Goal: Task Accomplishment & Management: Use online tool/utility

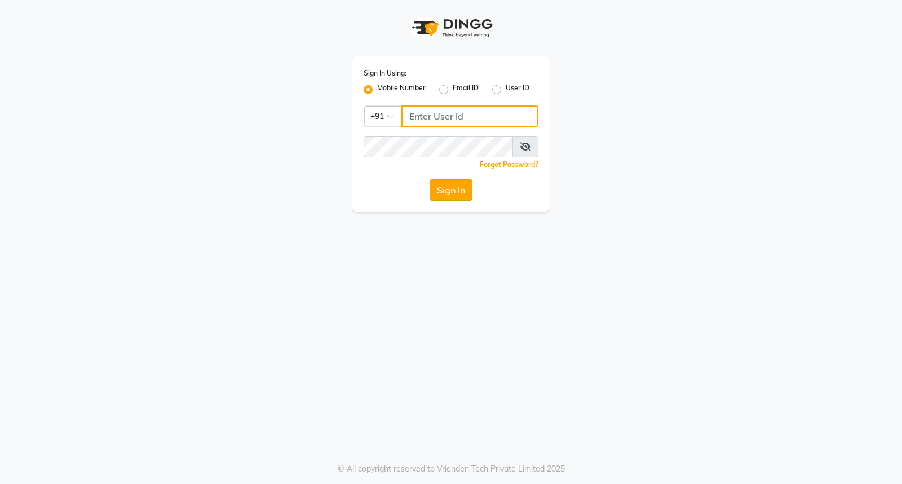
type input "8280086186"
click at [452, 188] on button "Sign In" at bounding box center [451, 189] width 43 height 21
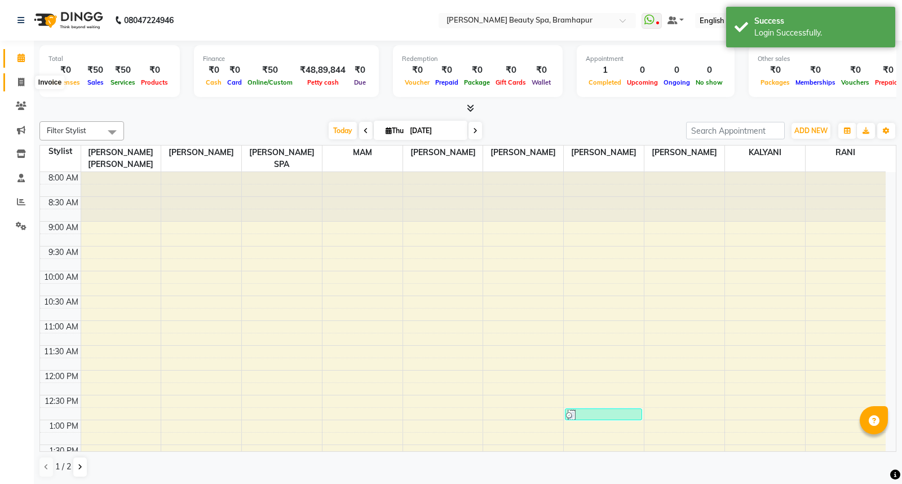
click at [14, 81] on span at bounding box center [21, 82] width 20 height 13
select select "service"
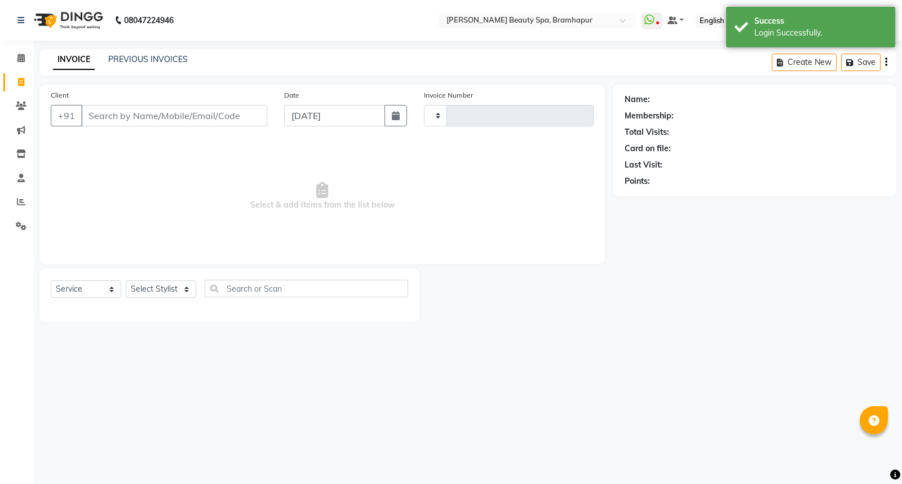
type input "1645"
select select "3622"
click at [156, 294] on select "Select Stylist [PERSON_NAME] SPA [PERSON_NAME] [PERSON_NAME] [PERSON_NAME] MAM …" at bounding box center [166, 288] width 81 height 17
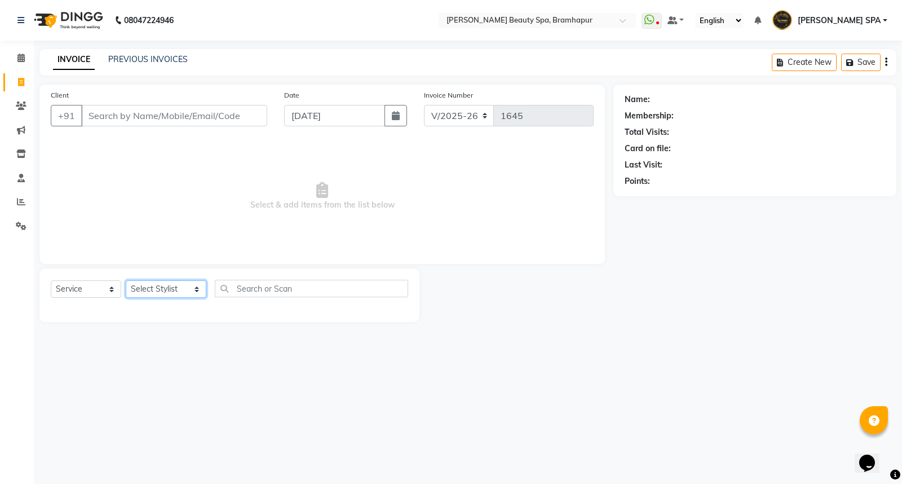
select select "59346"
click at [126, 281] on select "Select Stylist [PERSON_NAME] SPA [PERSON_NAME] [PERSON_NAME] [PERSON_NAME] MAM …" at bounding box center [166, 288] width 81 height 17
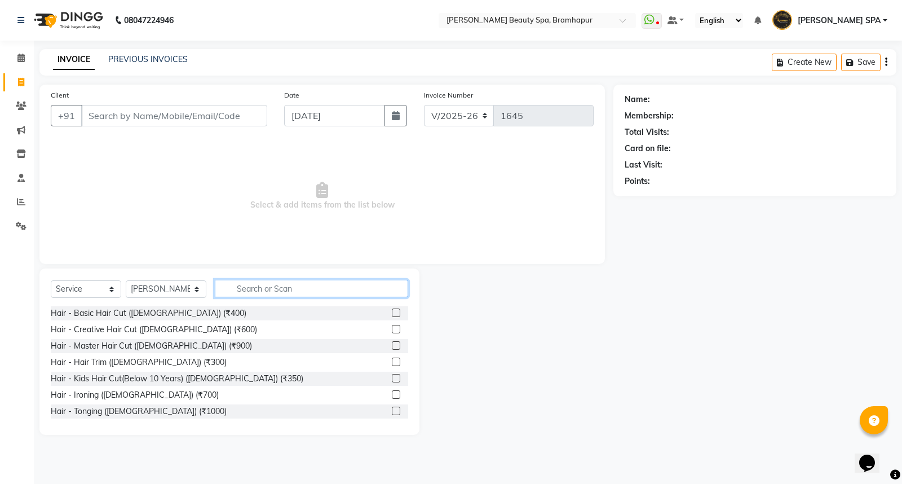
click at [240, 290] on input "text" at bounding box center [311, 288] width 193 height 17
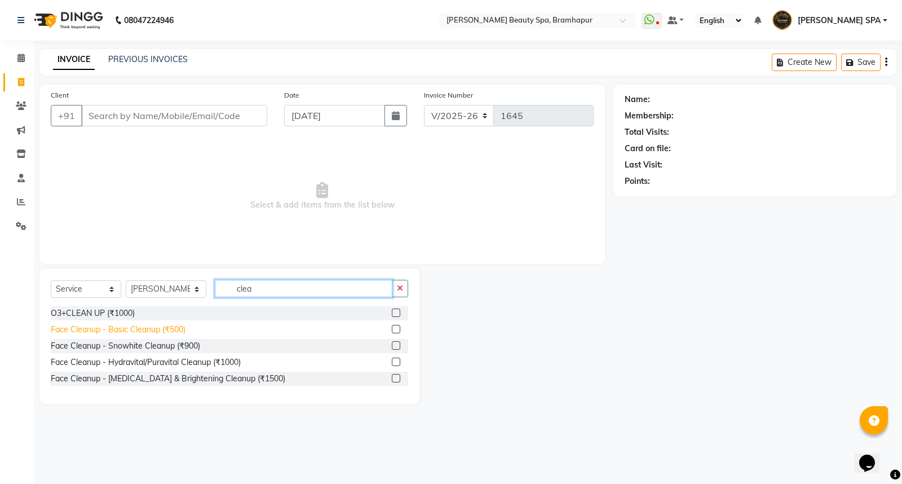
type input "clea"
click at [92, 331] on div "Face Cleanup - Basic Cleanup (₹500)" at bounding box center [118, 330] width 135 height 12
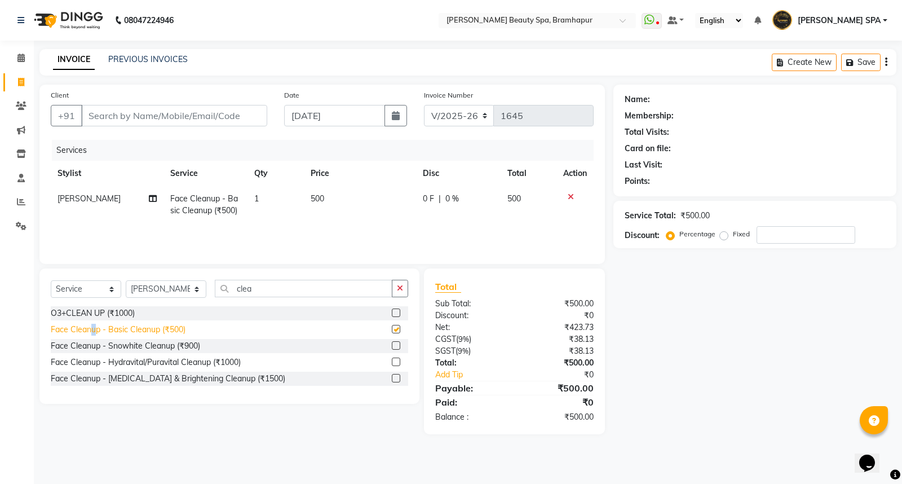
checkbox input "false"
click at [260, 198] on td "1" at bounding box center [275, 204] width 56 height 37
select select "59346"
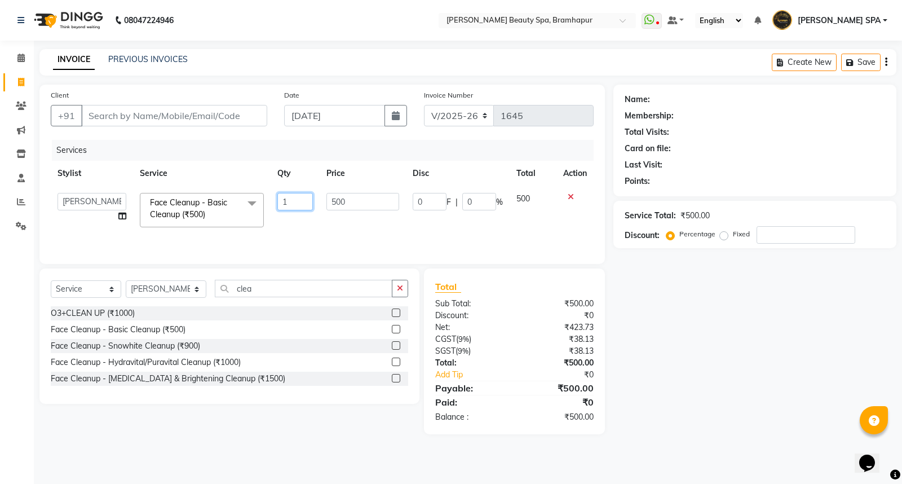
click at [292, 200] on input "1" at bounding box center [295, 201] width 36 height 17
type input "2"
click at [161, 113] on input "Client" at bounding box center [174, 115] width 186 height 21
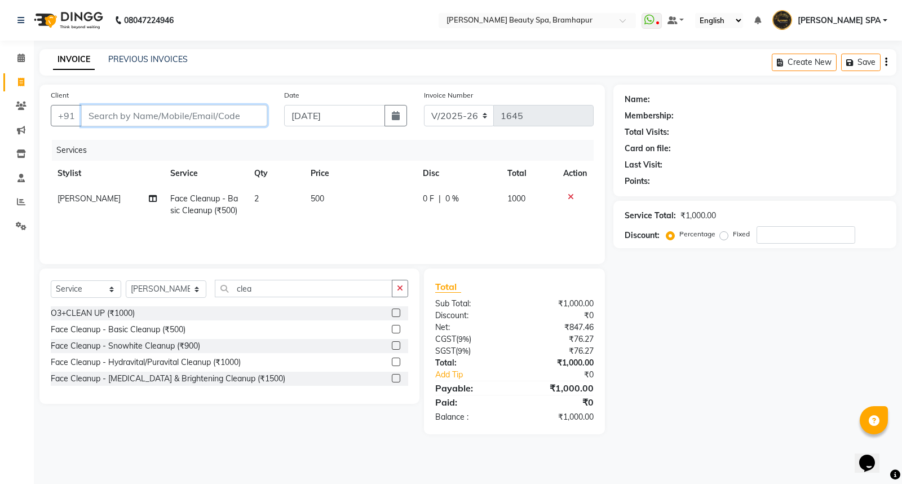
type input "7"
type input "0"
type input "7735380972"
click at [229, 119] on span "Add Client" at bounding box center [238, 115] width 45 height 11
select select "29"
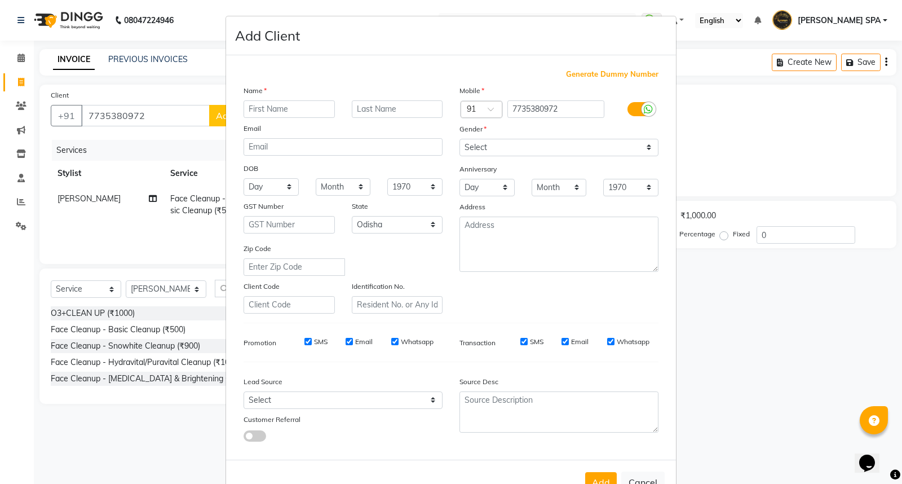
click at [281, 109] on input "text" at bounding box center [289, 108] width 91 height 17
type input "bharati"
click at [390, 108] on input "text" at bounding box center [397, 108] width 91 height 17
type input "[PERSON_NAME]"
click at [263, 187] on select "Day 01 02 03 04 05 06 07 08 09 10 11 12 13 14 15 16 17 18 19 20 21 22 23 24 25 …" at bounding box center [271, 186] width 55 height 17
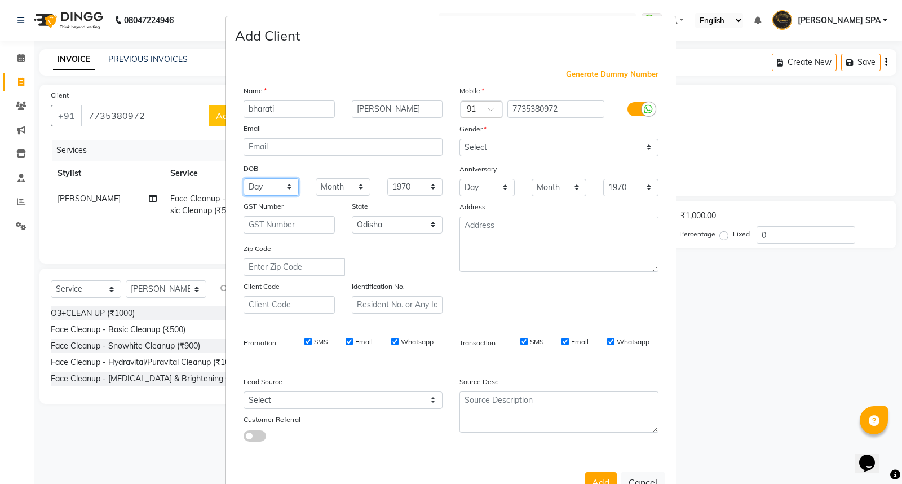
select select "31"
click at [244, 178] on select "Day 01 02 03 04 05 06 07 08 09 10 11 12 13 14 15 16 17 18 19 20 21 22 23 24 25 …" at bounding box center [271, 186] width 55 height 17
click at [342, 187] on select "Month January February March April May June July August September October Novem…" at bounding box center [343, 186] width 55 height 17
select select "03"
click at [316, 178] on select "Month January February March April May June July August September October Novem…" at bounding box center [343, 186] width 55 height 17
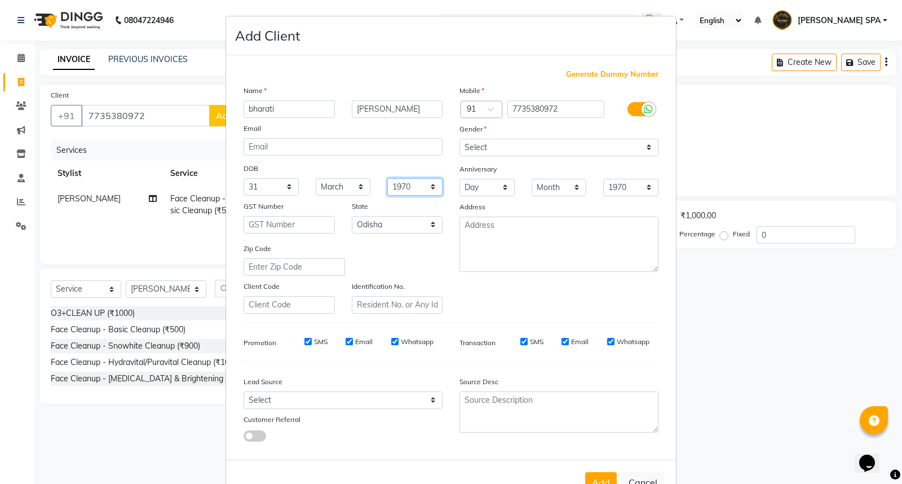
click at [403, 183] on select "1940 1941 1942 1943 1944 1945 1946 1947 1948 1949 1950 1951 1952 1953 1954 1955…" at bounding box center [414, 186] width 55 height 17
click at [260, 183] on select "Day 01 02 03 04 05 06 07 08 09 10 11 12 13 14 15 16 17 18 19 20 21 22 23 24 25 …" at bounding box center [271, 186] width 55 height 17
select select "12"
click at [244, 178] on select "Day 01 02 03 04 05 06 07 08 09 10 11 12 13 14 15 16 17 18 19 20 21 22 23 24 25 …" at bounding box center [271, 186] width 55 height 17
click at [334, 186] on select "Month January February March April May June July August September October Novem…" at bounding box center [343, 186] width 55 height 17
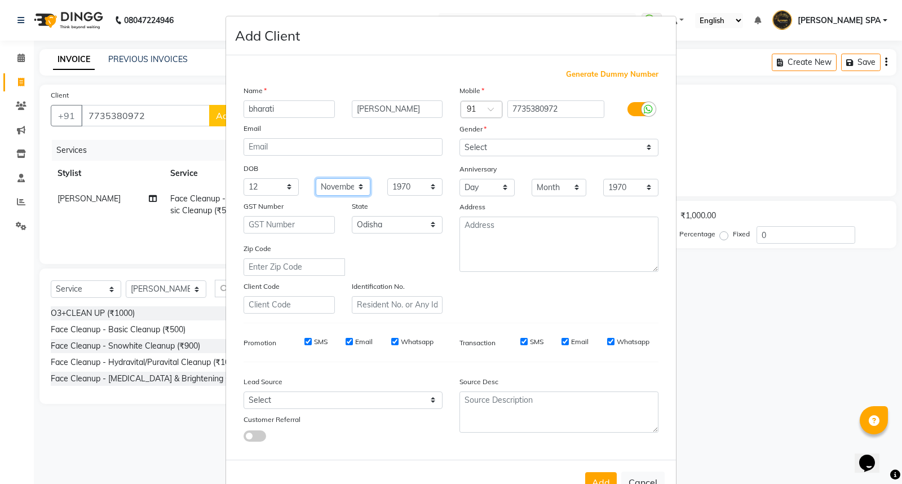
click at [316, 178] on select "Month January February March April May June July August September October Novem…" at bounding box center [343, 186] width 55 height 17
click at [337, 185] on select "Month January February March April May June July August September October Novem…" at bounding box center [343, 186] width 55 height 17
select select "09"
click at [316, 178] on select "Month January February March April May June July August September October Novem…" at bounding box center [343, 186] width 55 height 17
click at [405, 187] on select "1940 1941 1942 1943 1944 1945 1946 1947 1948 1949 1950 1951 1952 1953 1954 1955…" at bounding box center [414, 186] width 55 height 17
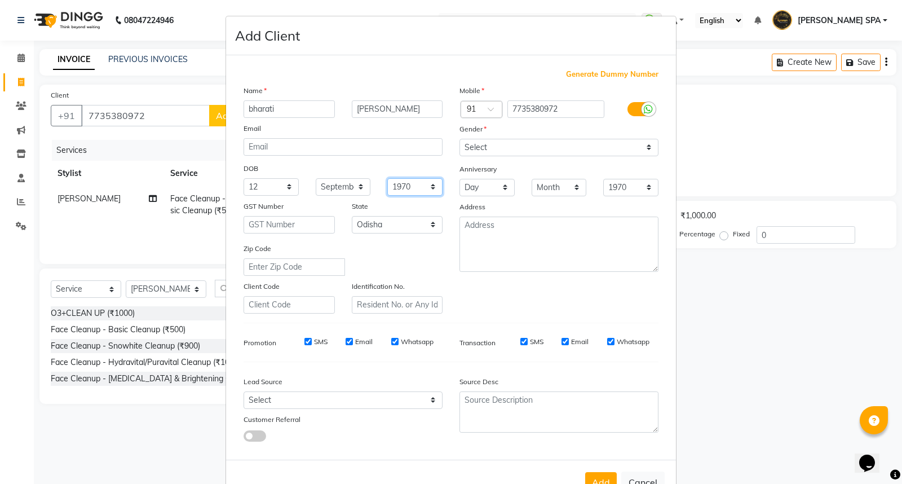
select select "2003"
click at [387, 178] on select "1940 1941 1942 1943 1944 1945 1946 1947 1948 1949 1950 1951 1952 1953 1954 1955…" at bounding box center [414, 186] width 55 height 17
click at [516, 143] on select "Select [DEMOGRAPHIC_DATA] [DEMOGRAPHIC_DATA] Other Prefer Not To Say" at bounding box center [558, 147] width 199 height 17
select select "[DEMOGRAPHIC_DATA]"
click at [459, 139] on select "Select [DEMOGRAPHIC_DATA] [DEMOGRAPHIC_DATA] Other Prefer Not To Say" at bounding box center [558, 147] width 199 height 17
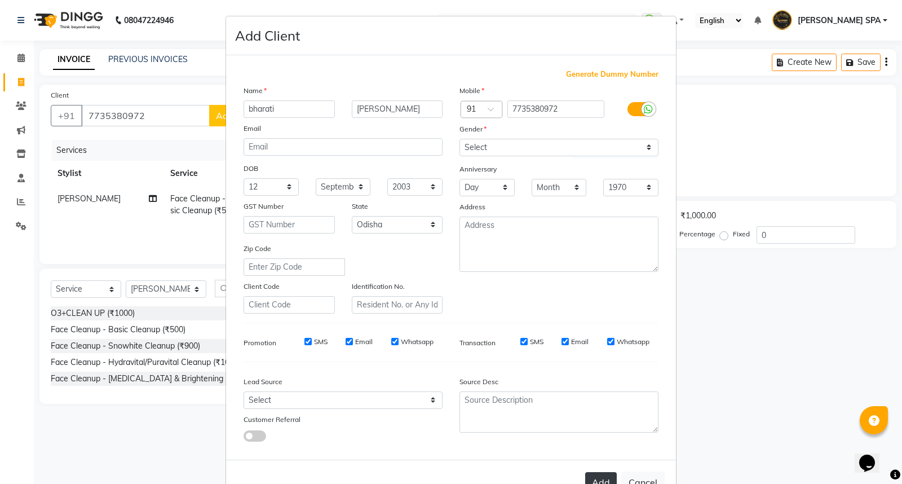
click at [589, 480] on button "Add" at bounding box center [601, 482] width 32 height 20
select select
select select "null"
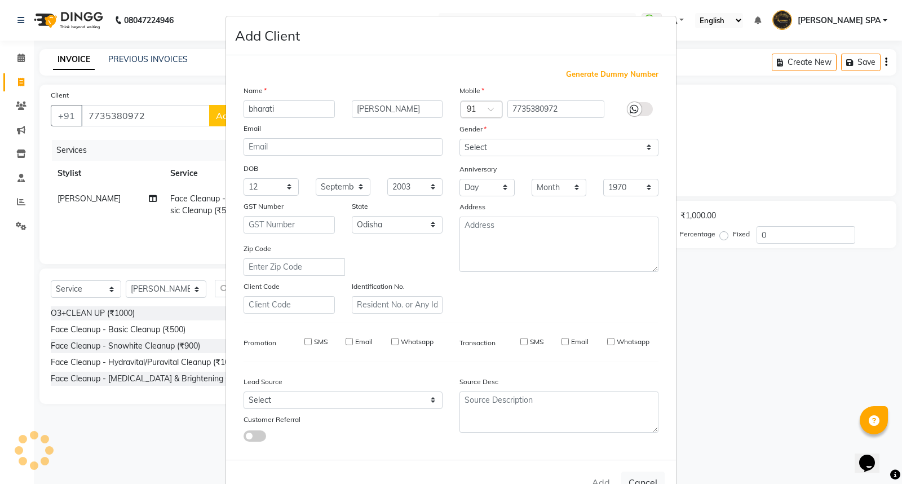
select select
checkbox input "false"
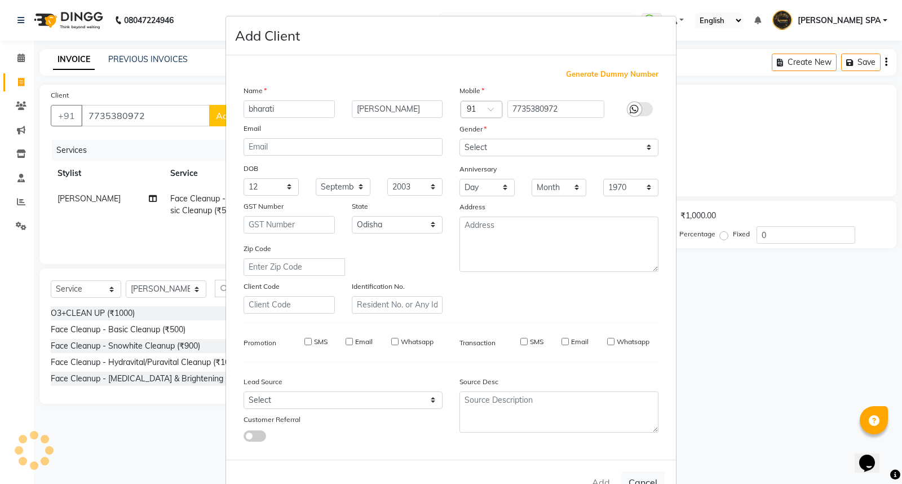
checkbox input "false"
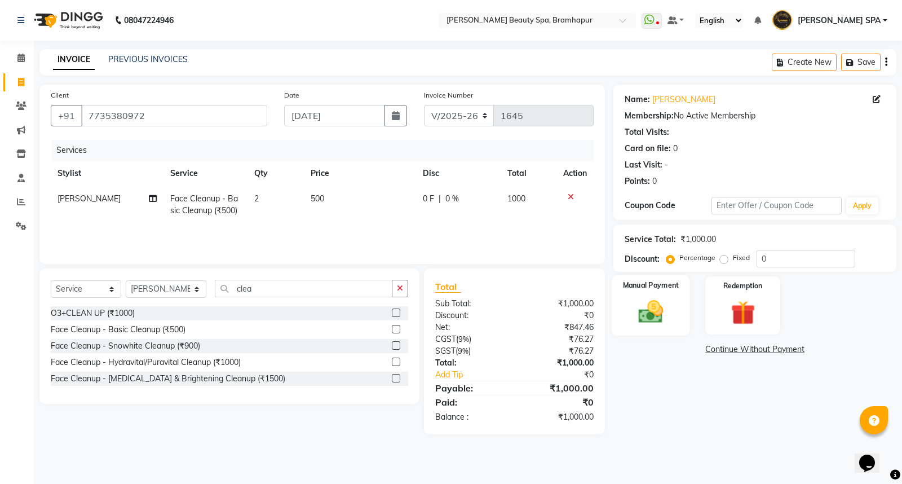
click at [652, 316] on img at bounding box center [651, 311] width 41 height 29
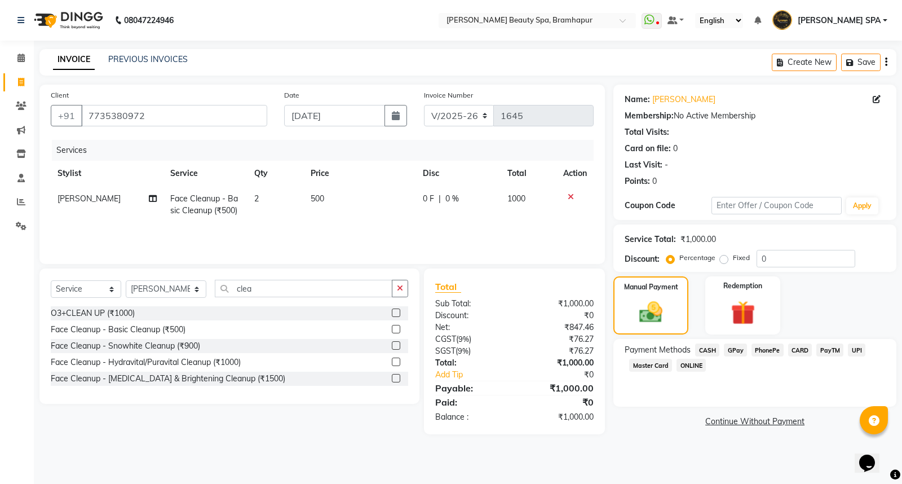
click at [731, 352] on span "GPay" at bounding box center [735, 349] width 23 height 13
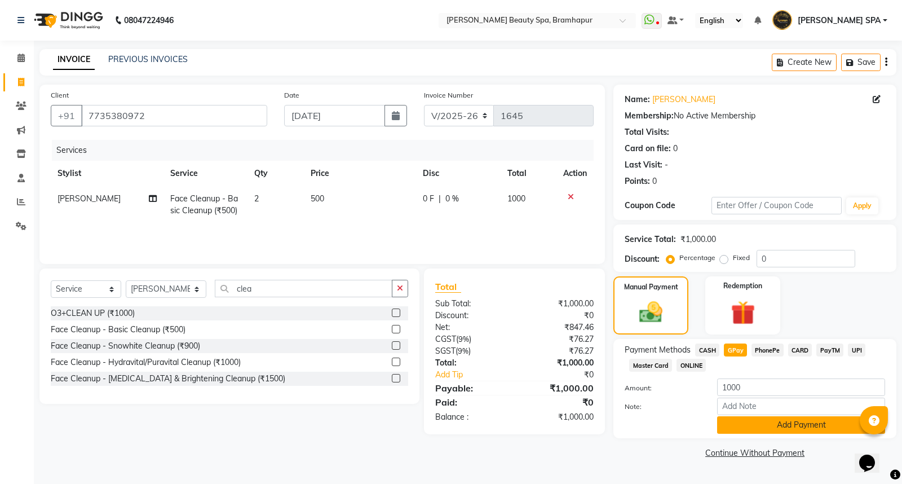
click at [744, 424] on button "Add Payment" at bounding box center [801, 424] width 168 height 17
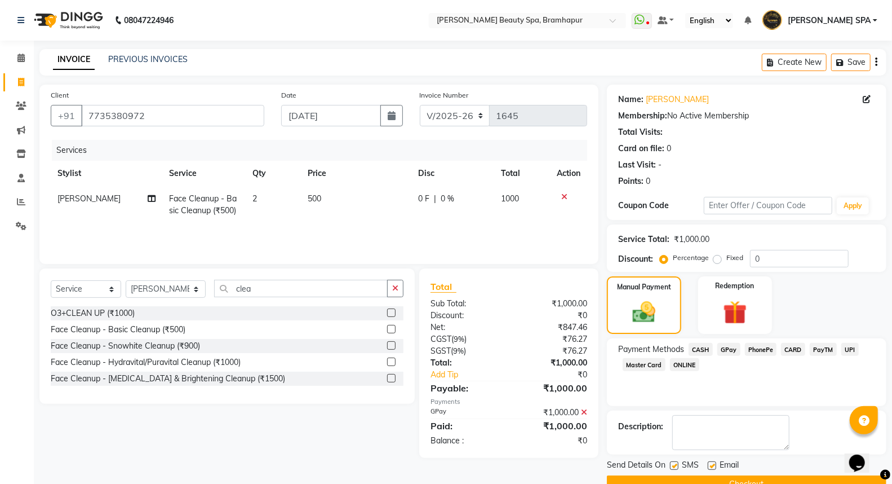
scroll to position [25, 0]
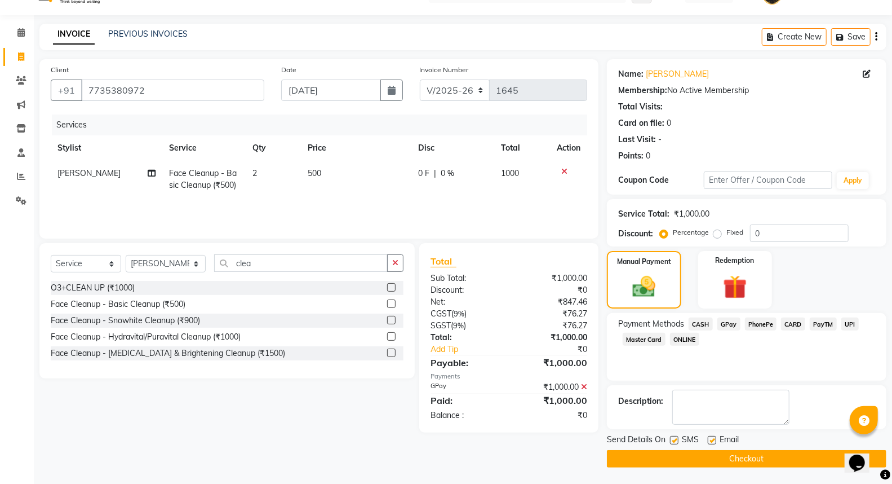
click at [686, 463] on button "Checkout" at bounding box center [747, 458] width 280 height 17
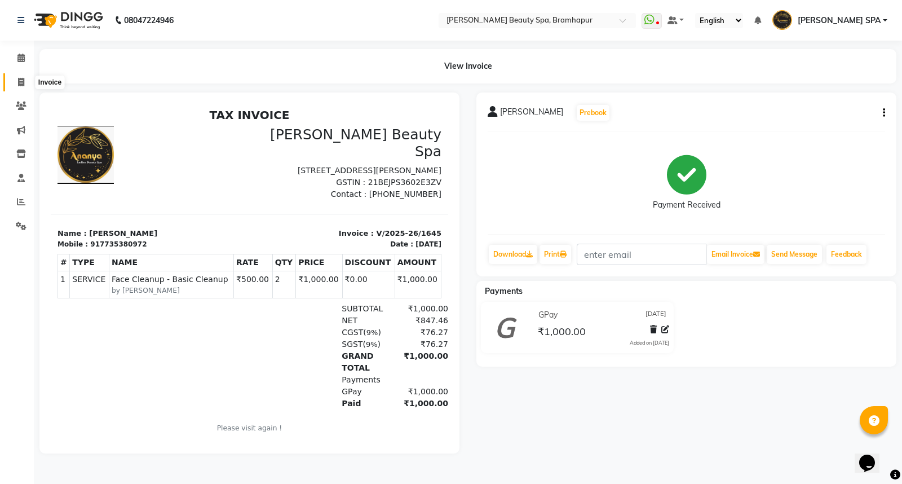
click at [11, 82] on span at bounding box center [21, 82] width 20 height 13
select select "service"
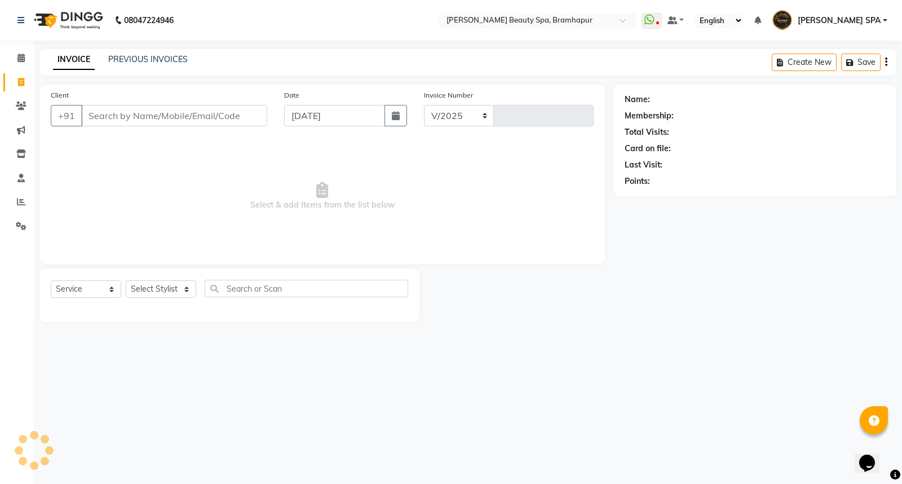
select select "3622"
type input "1646"
